Goal: Task Accomplishment & Management: Complete application form

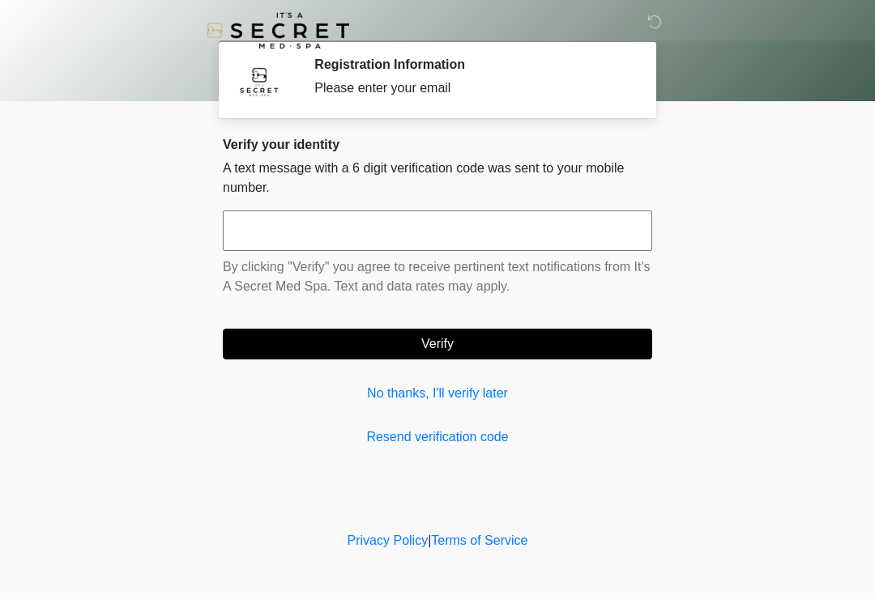
click at [484, 399] on link "No thanks, I'll verify later" at bounding box center [437, 393] width 429 height 19
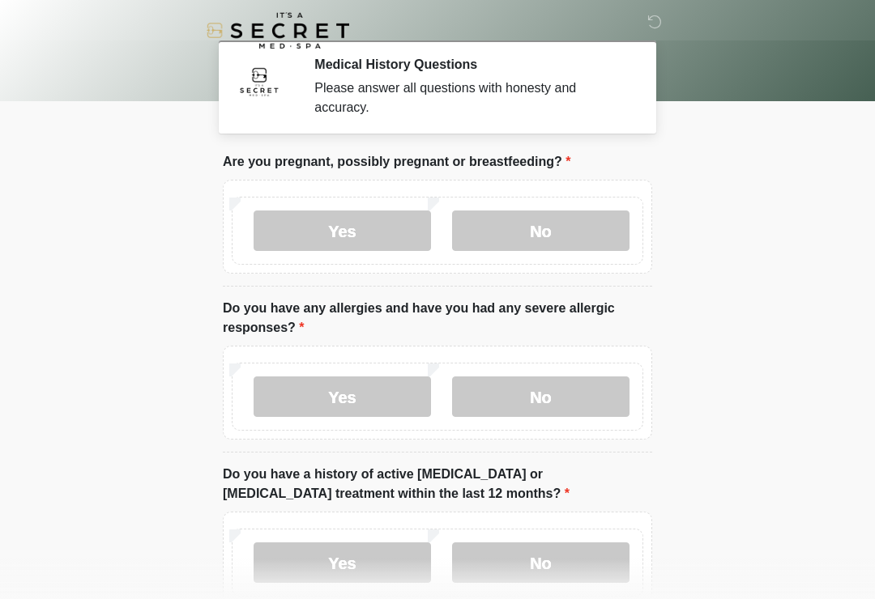
click at [582, 236] on label "No" at bounding box center [540, 231] width 177 height 41
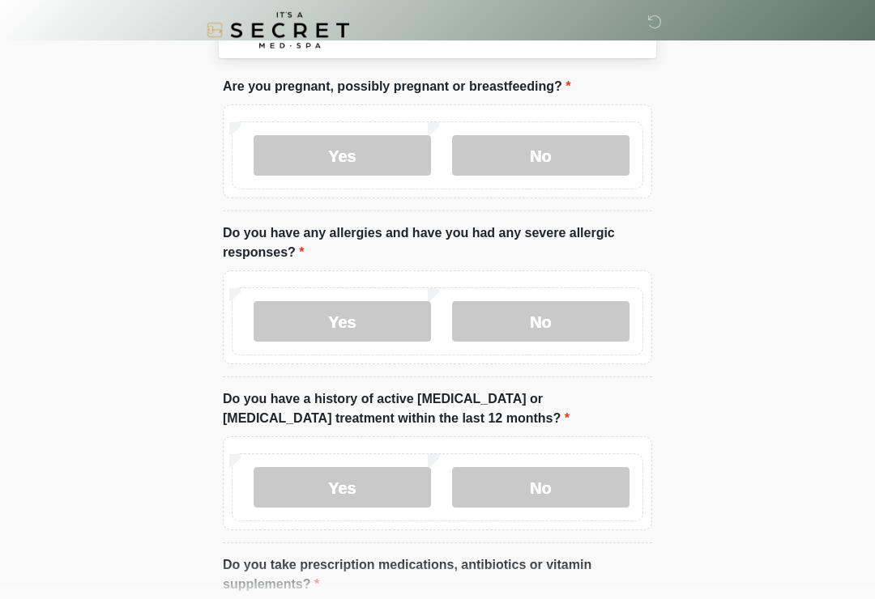
scroll to position [75, 0]
click at [555, 323] on label "No" at bounding box center [540, 321] width 177 height 41
click at [559, 488] on label "No" at bounding box center [540, 487] width 177 height 41
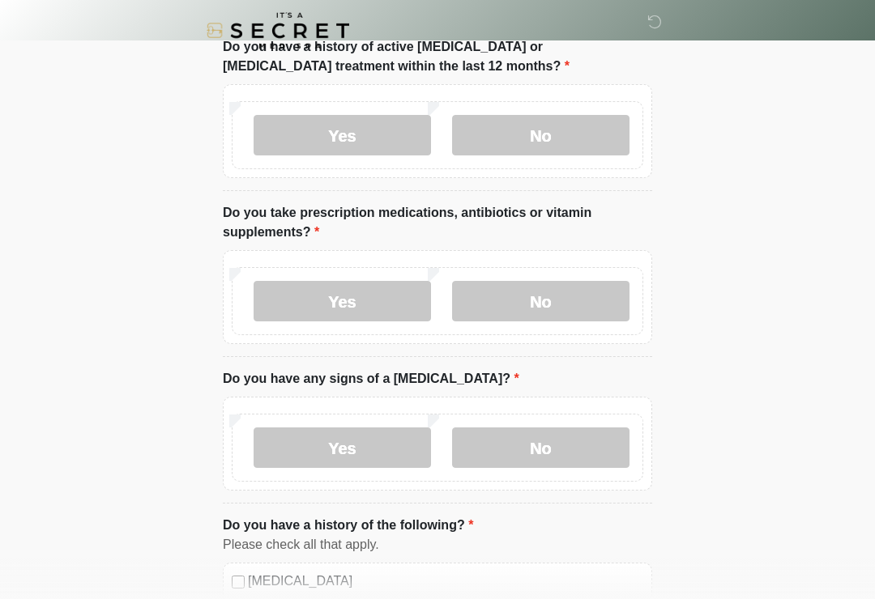
scroll to position [443, 0]
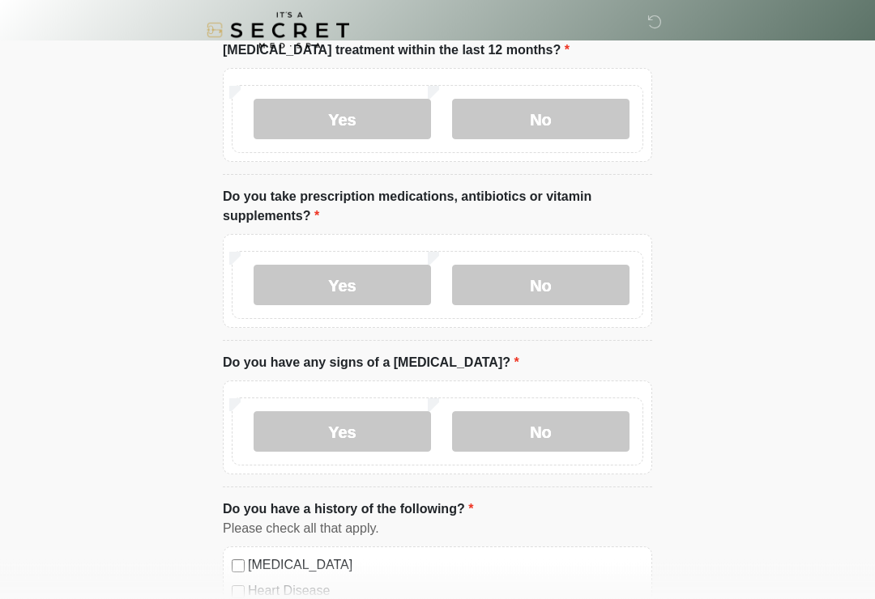
click at [562, 292] on label "No" at bounding box center [540, 286] width 177 height 41
click at [547, 441] on label "No" at bounding box center [540, 431] width 177 height 41
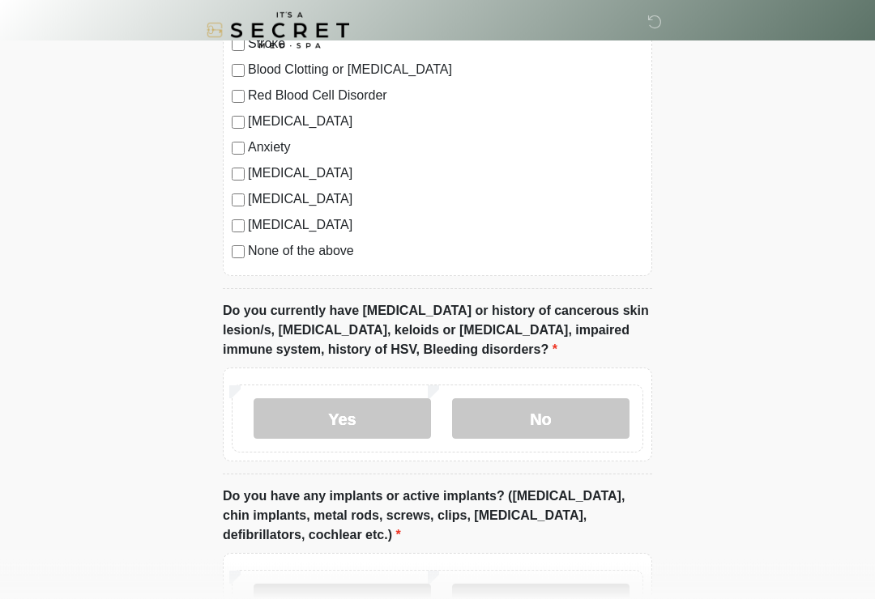
scroll to position [1043, 0]
click at [573, 420] on label "No" at bounding box center [540, 419] width 177 height 41
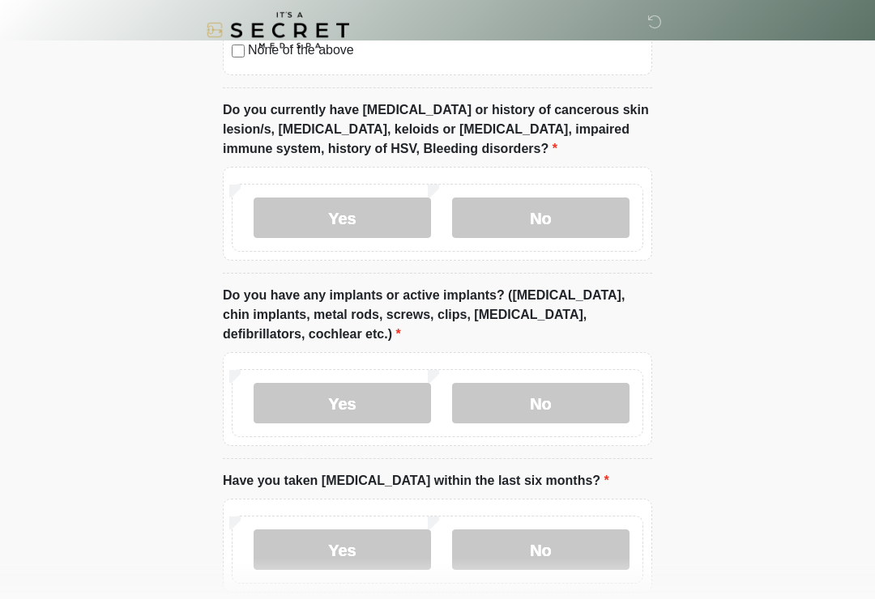
scroll to position [1244, 0]
click at [572, 404] on label "No" at bounding box center [540, 403] width 177 height 41
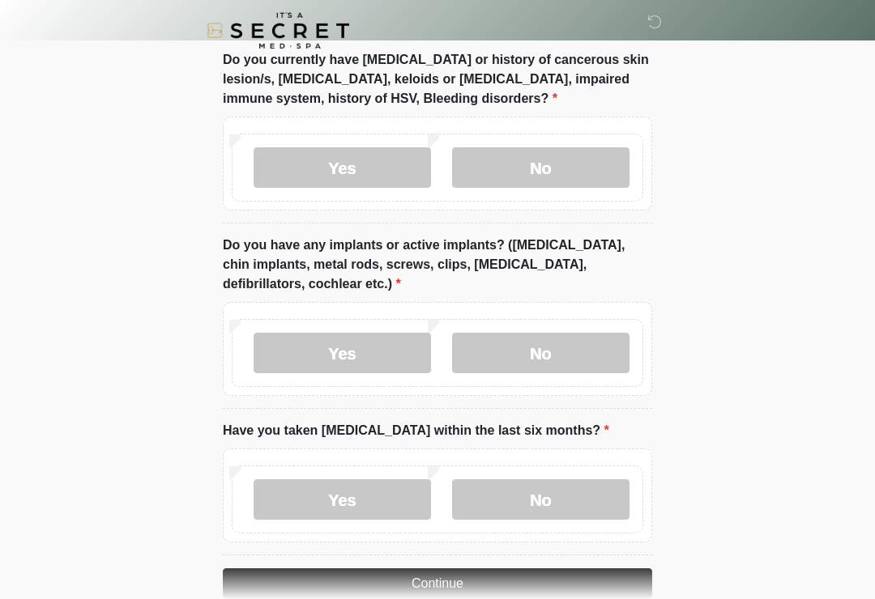
scroll to position [1354, 0]
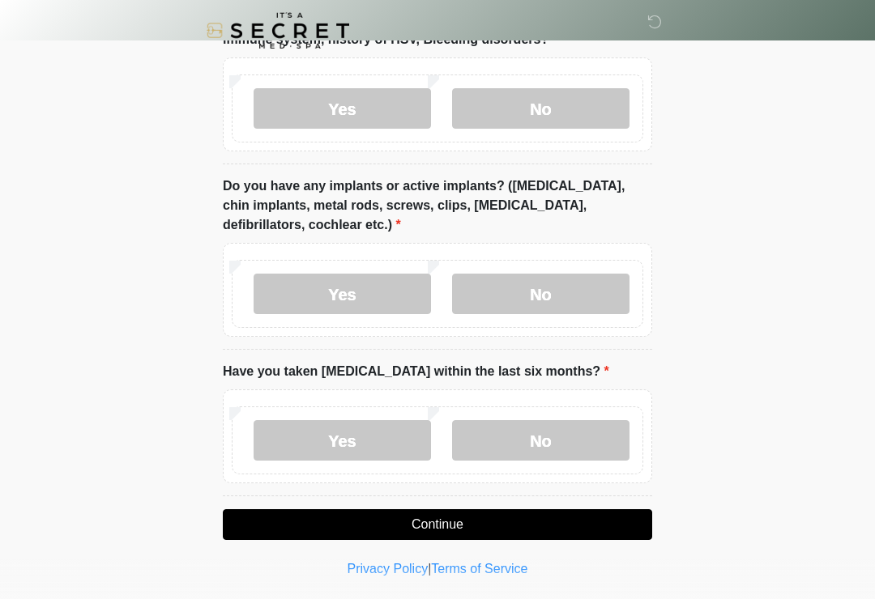
click at [560, 439] on label "No" at bounding box center [540, 440] width 177 height 41
click at [413, 522] on button "Continue" at bounding box center [437, 525] width 429 height 31
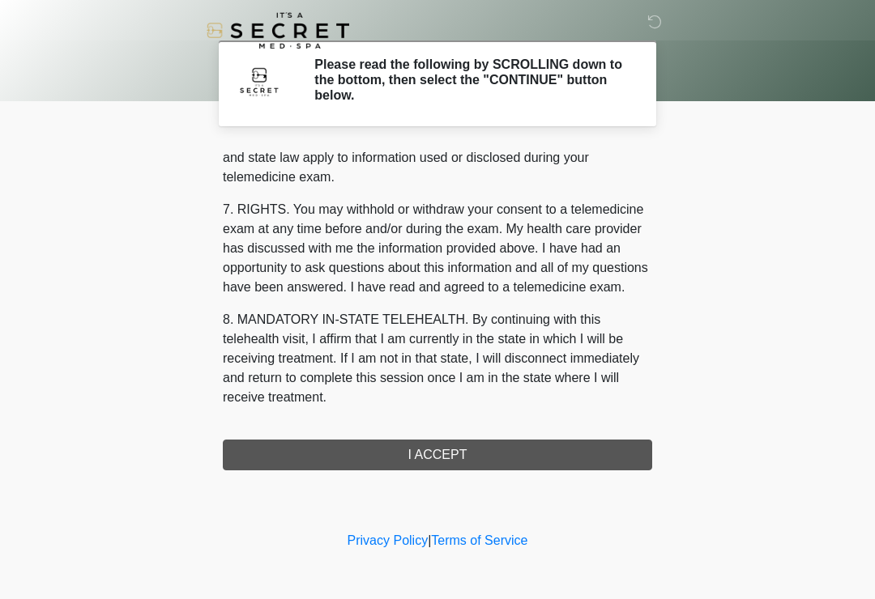
scroll to position [664, 0]
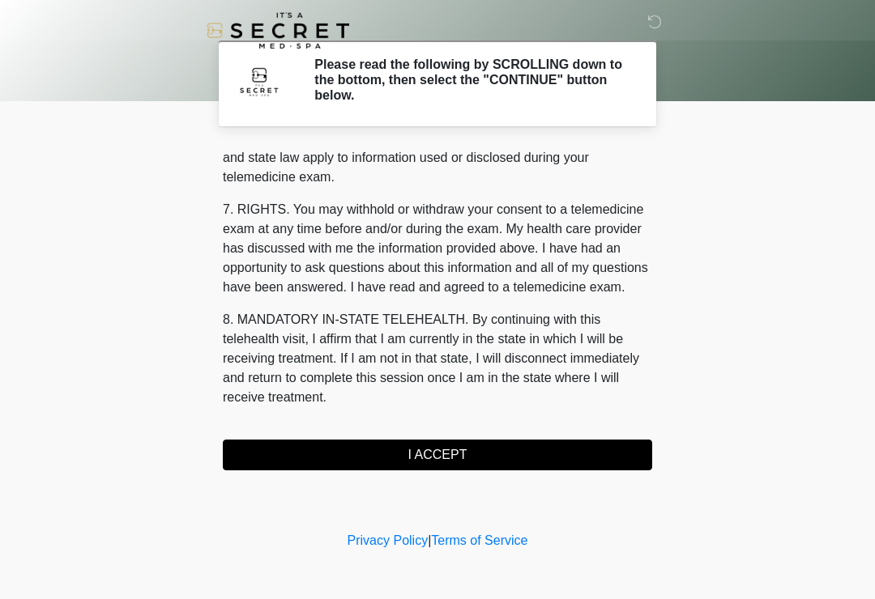
click at [513, 459] on button "I ACCEPT" at bounding box center [437, 455] width 429 height 31
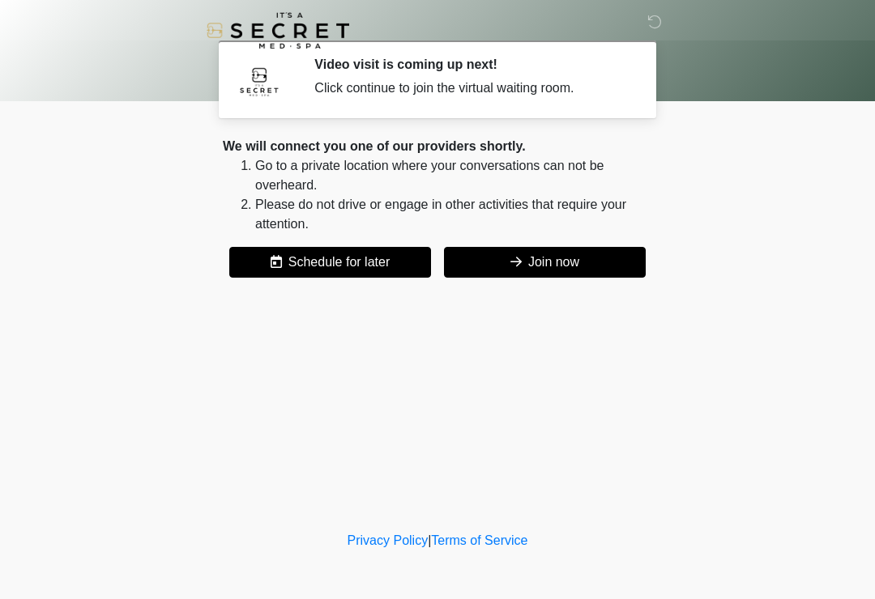
click at [582, 265] on button "Join now" at bounding box center [545, 262] width 202 height 31
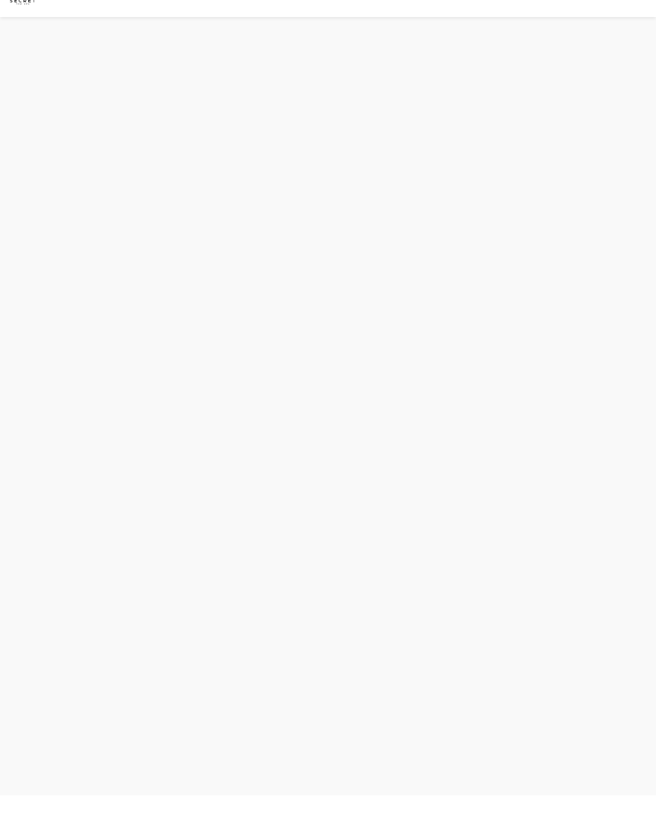
scroll to position [5, 0]
